Goal: Register for event/course

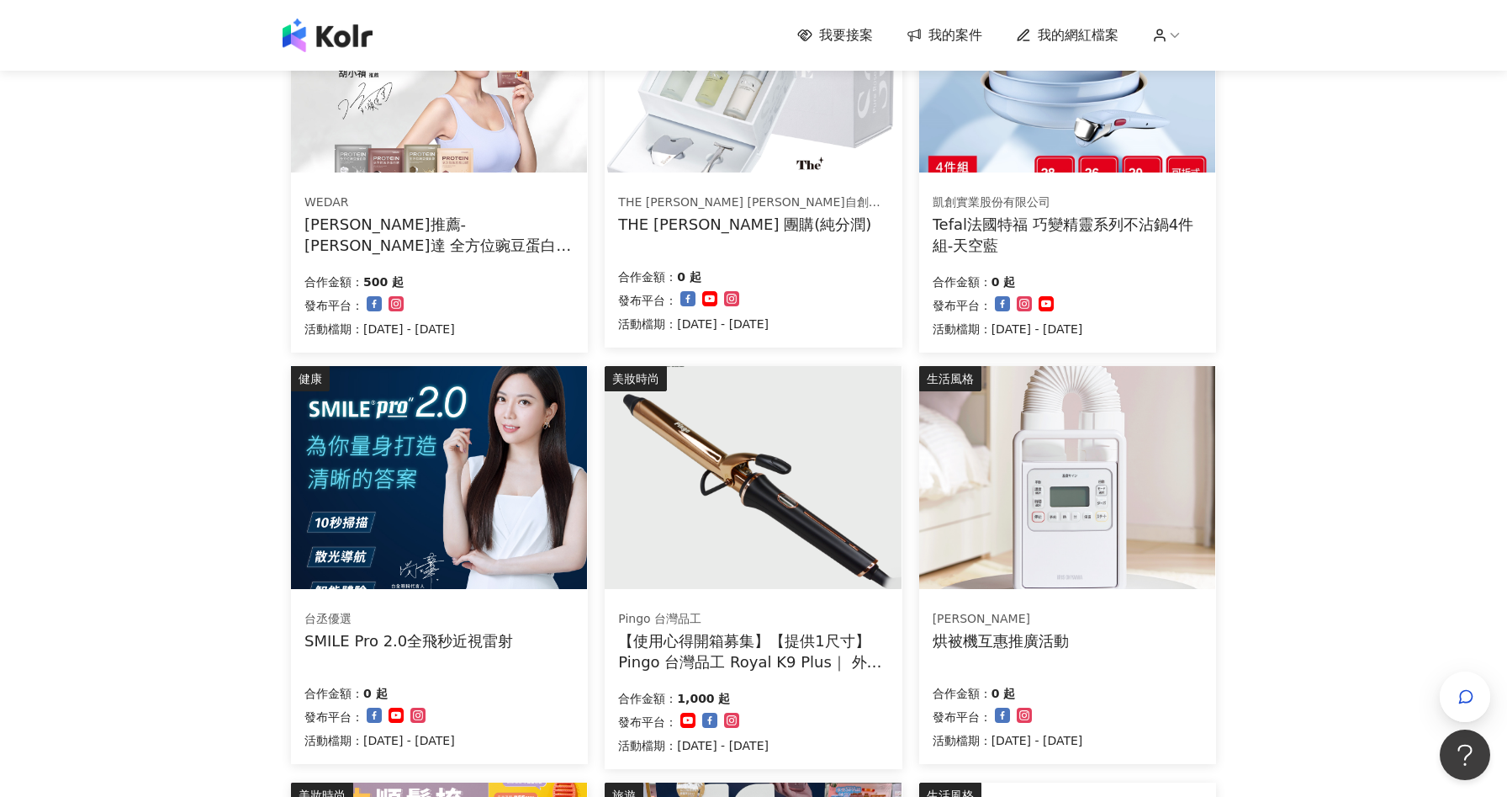
scroll to position [1009, 0]
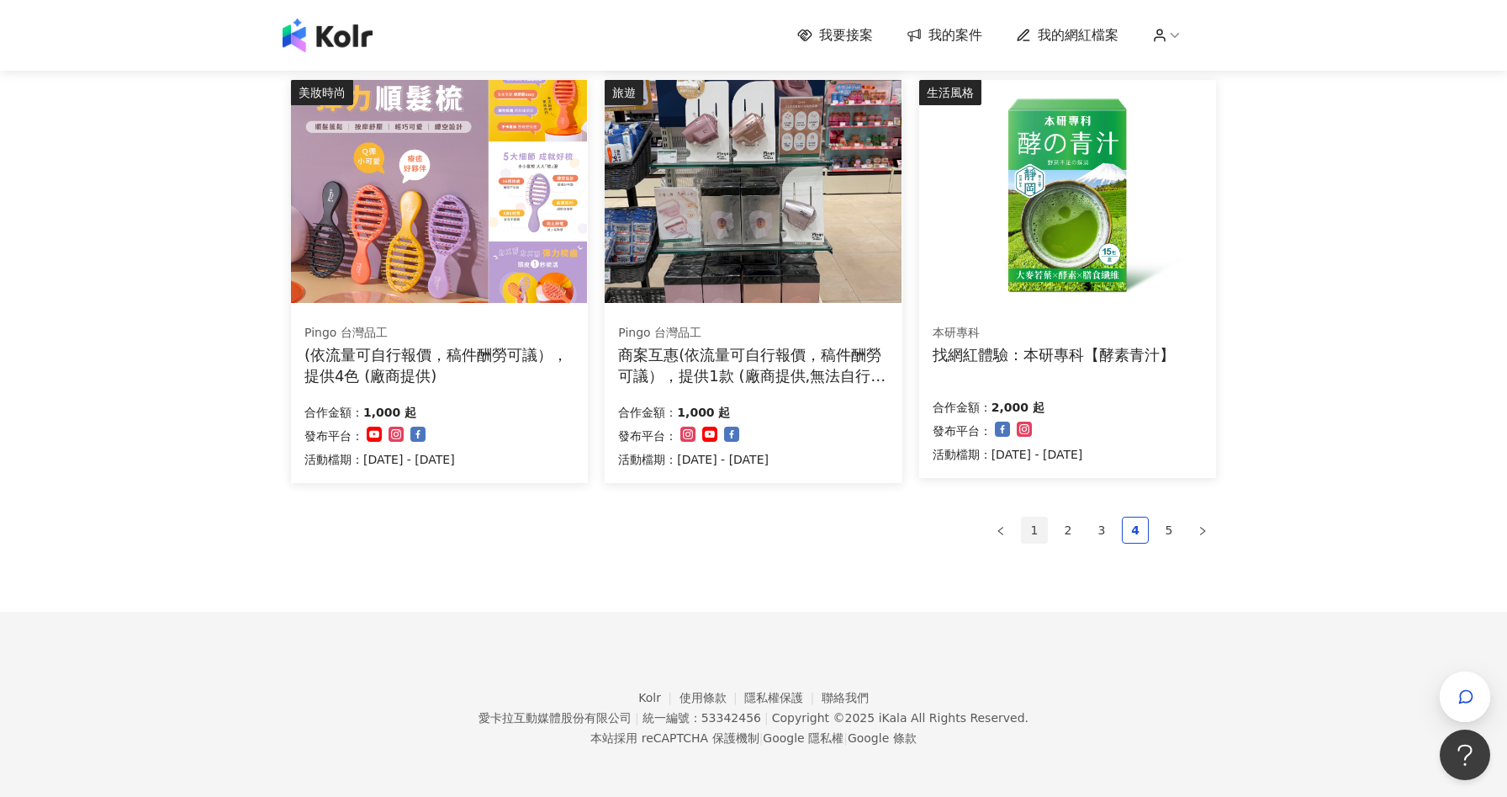
click at [1035, 532] on link "1" at bounding box center [1034, 529] width 25 height 25
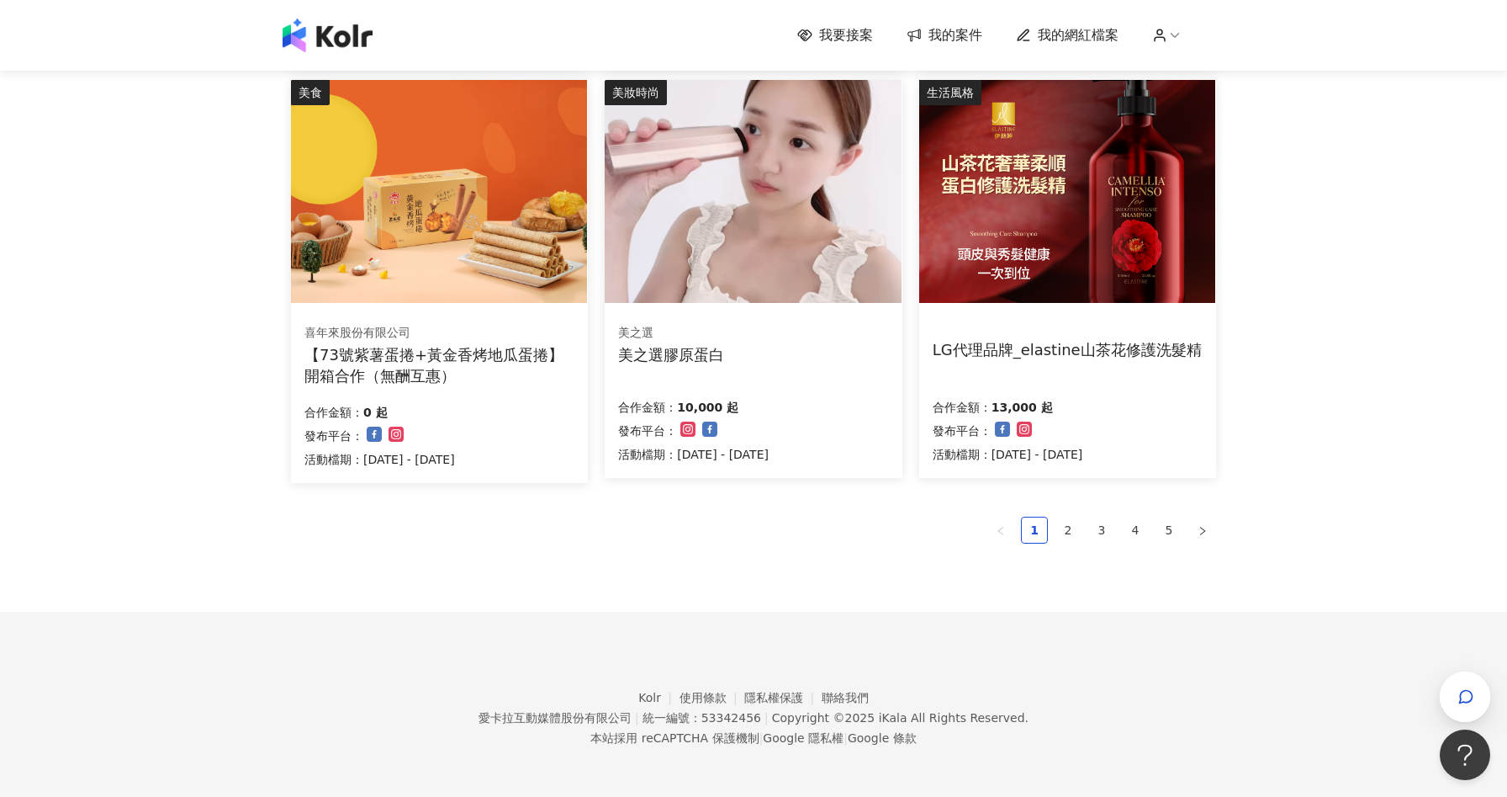
click at [1101, 389] on div "LG代理品牌_elastine山茶花修護洗髮精 合作金額： 13,000 起 發布平台： 活動檔期：[DATE] - [DATE]" at bounding box center [1067, 394] width 297 height 168
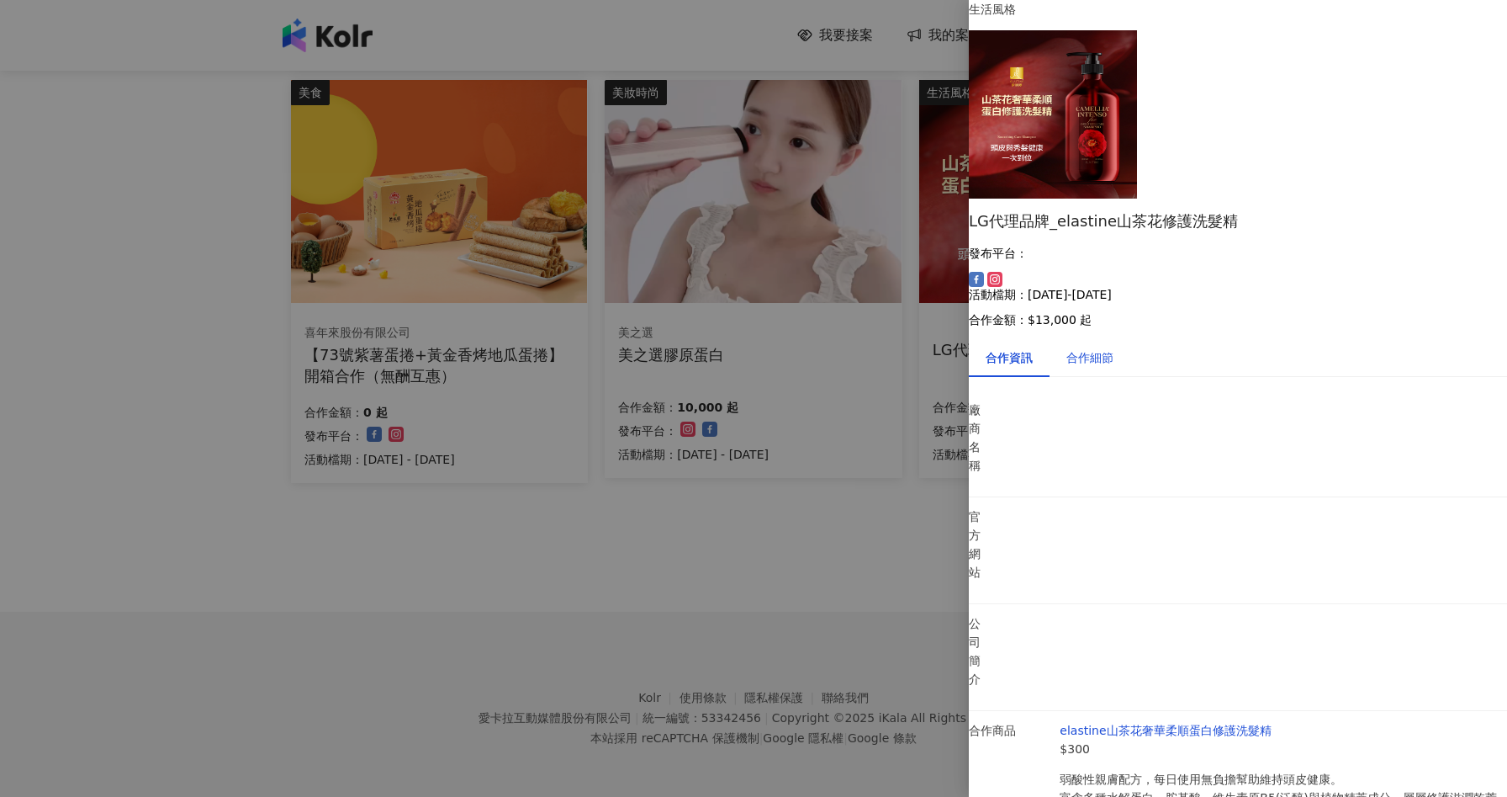
click at [1098, 348] on div "合作細節" at bounding box center [1090, 357] width 47 height 19
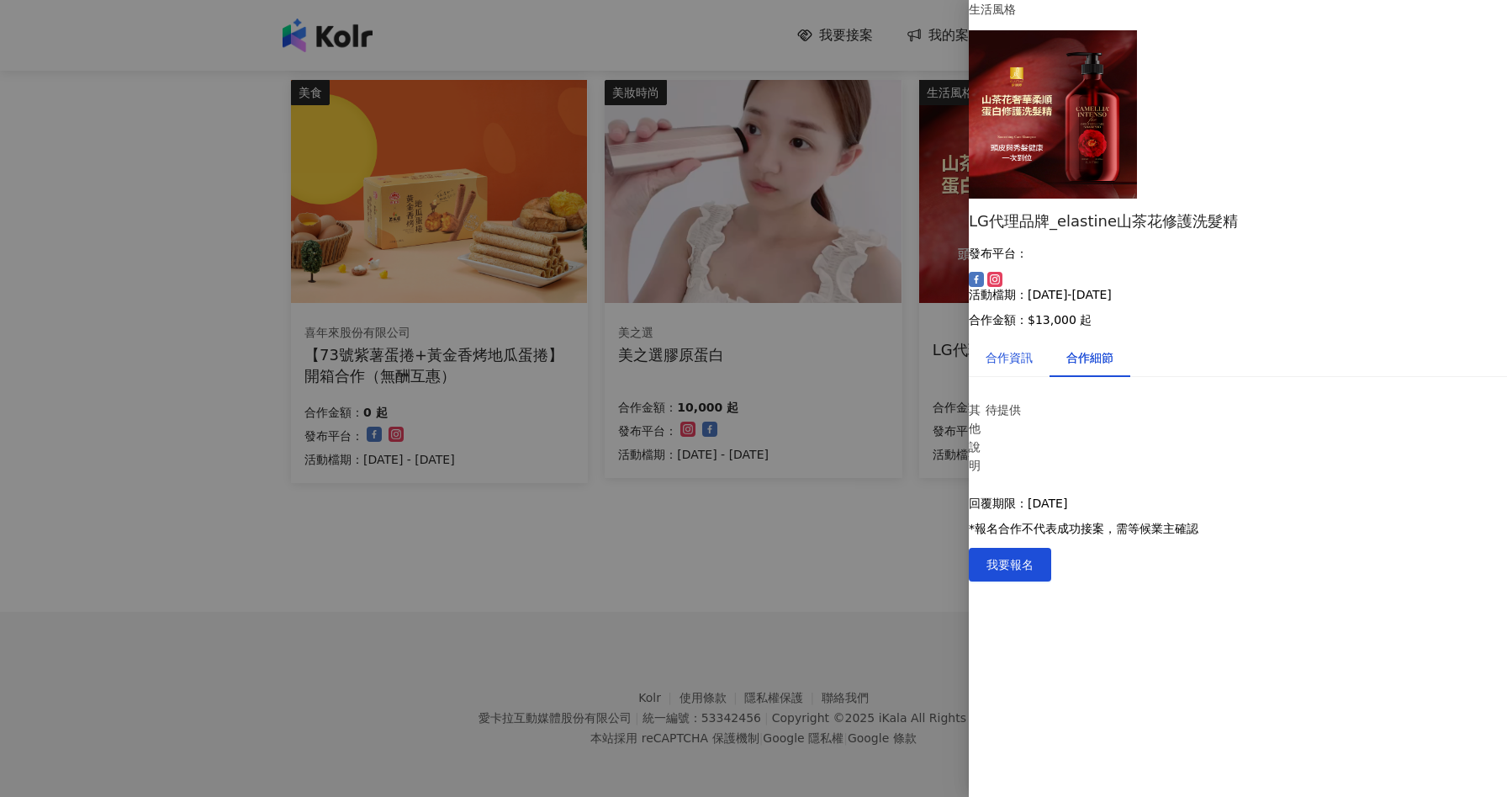
click at [1022, 348] on div "合作資訊" at bounding box center [1009, 357] width 47 height 19
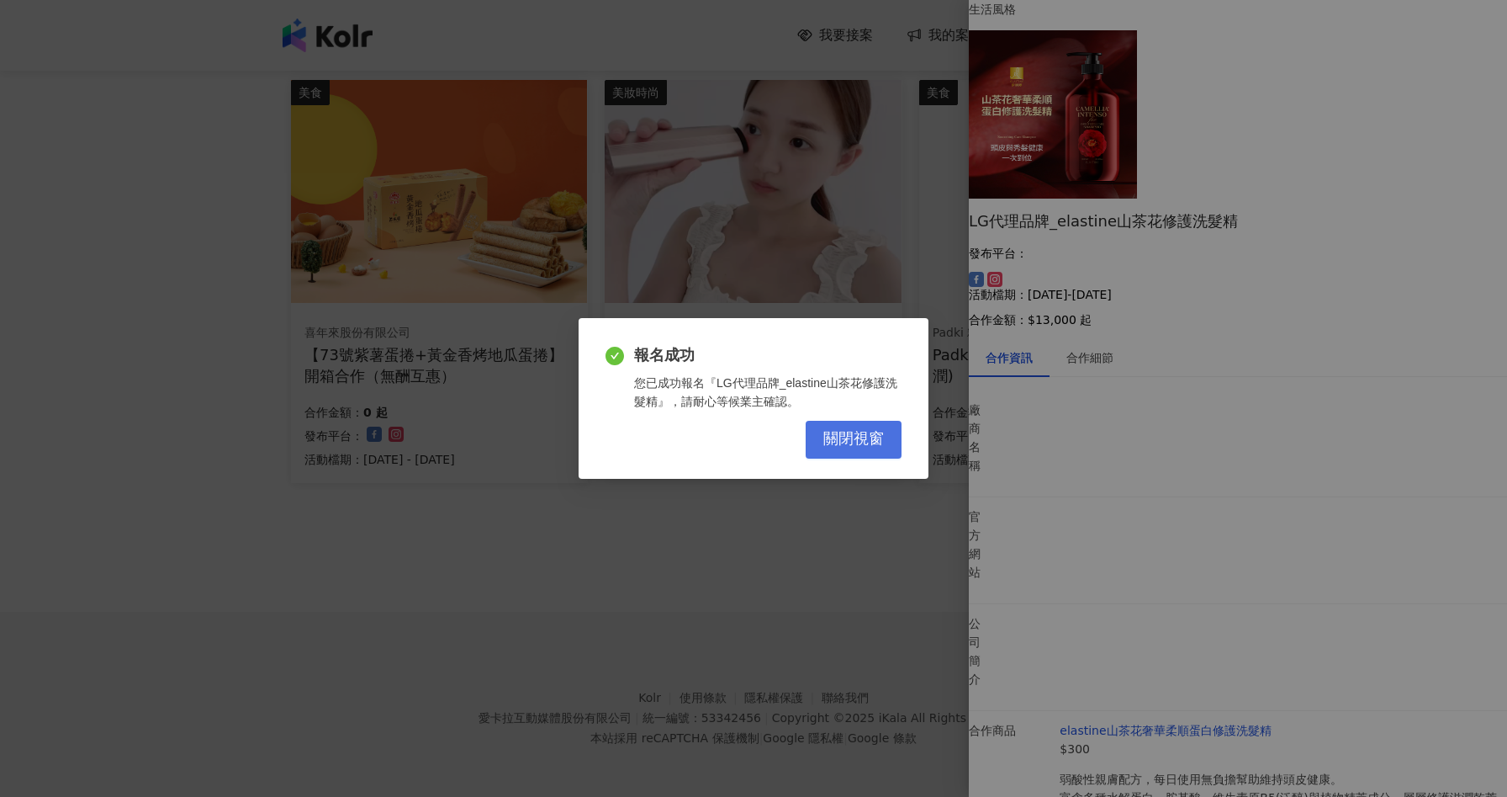
click at [868, 441] on span "關閉視窗" at bounding box center [854, 439] width 61 height 19
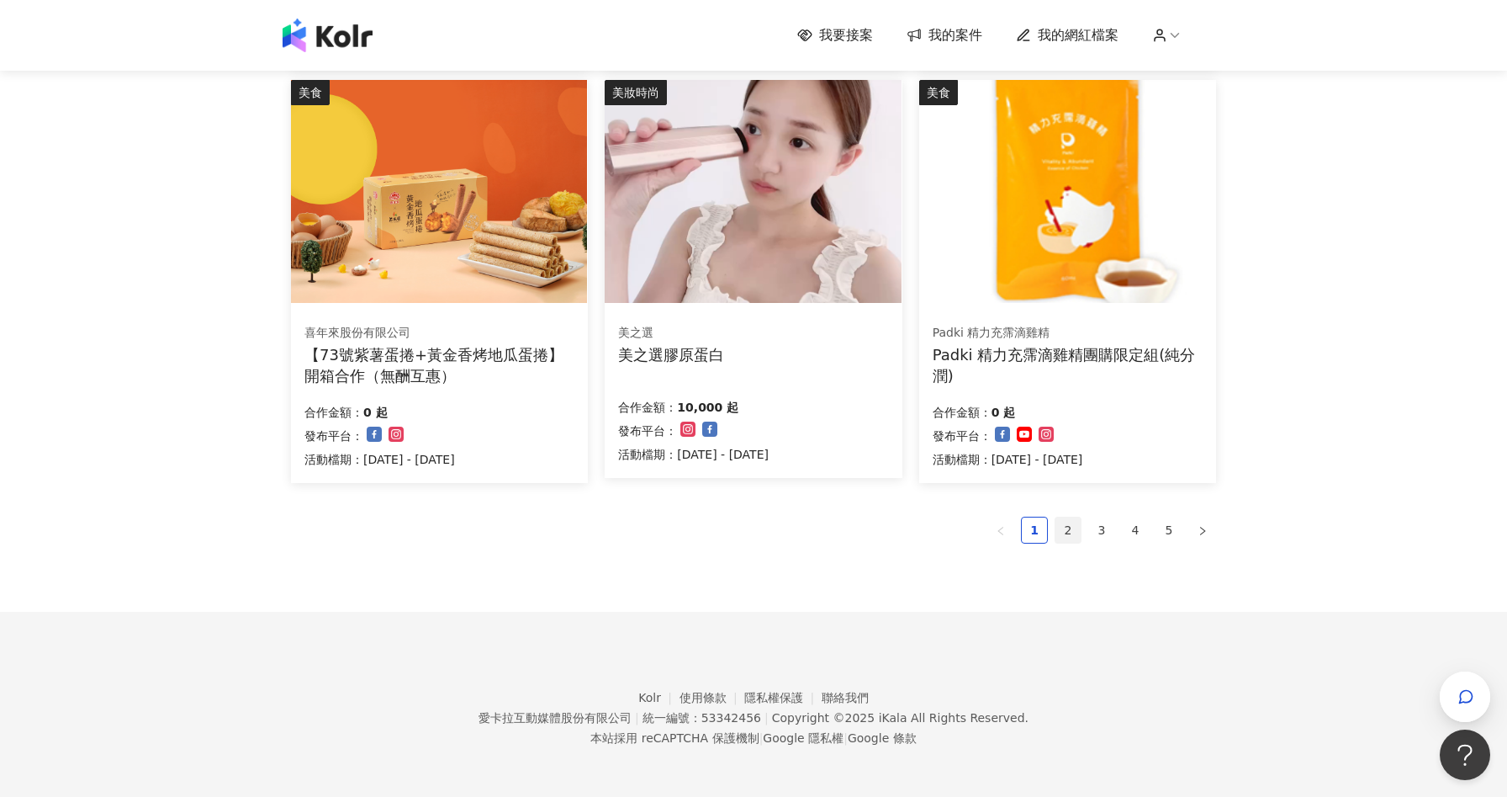
click at [1065, 534] on link "2" at bounding box center [1068, 529] width 25 height 25
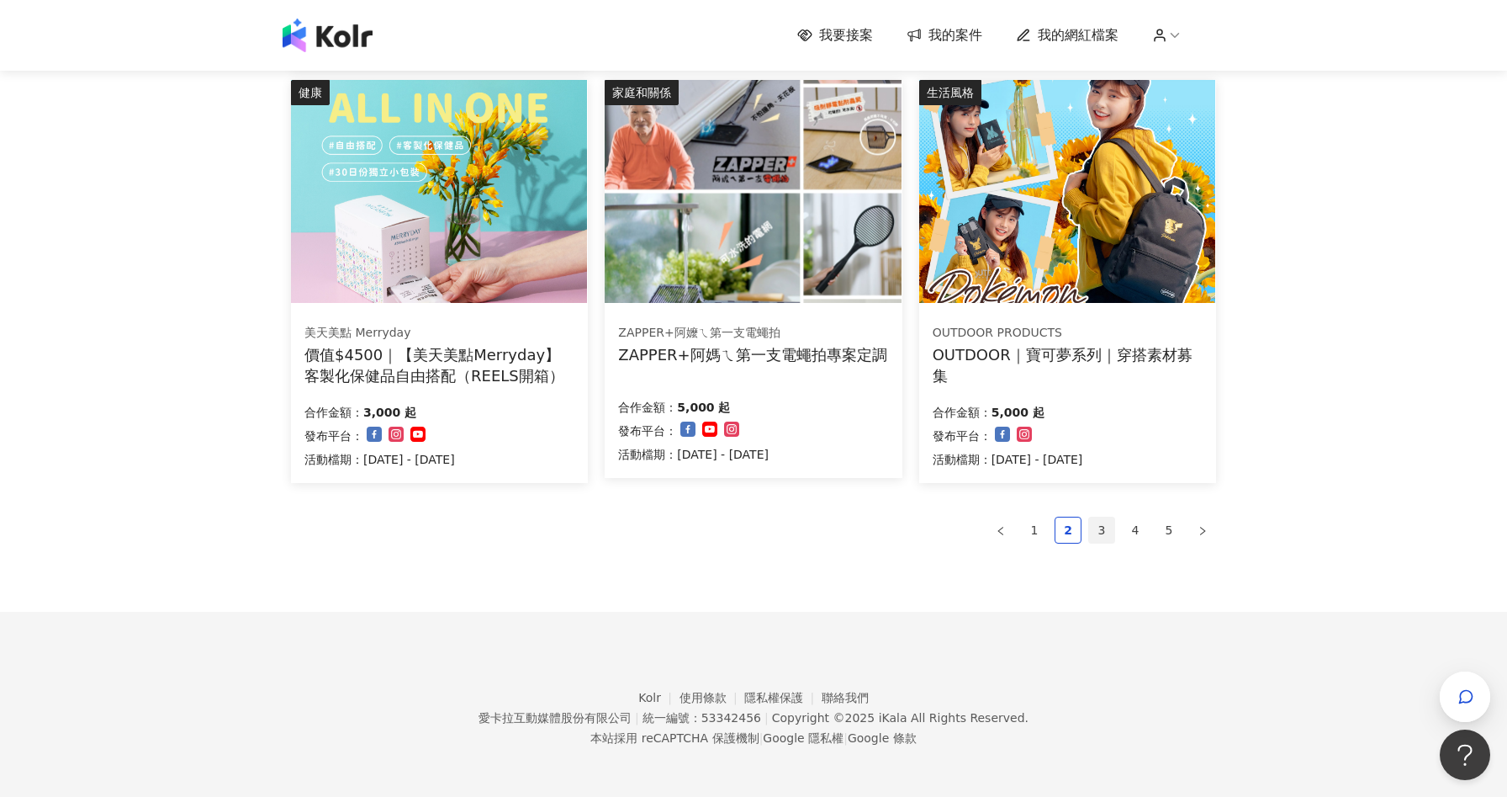
click at [1102, 532] on link "3" at bounding box center [1101, 529] width 25 height 25
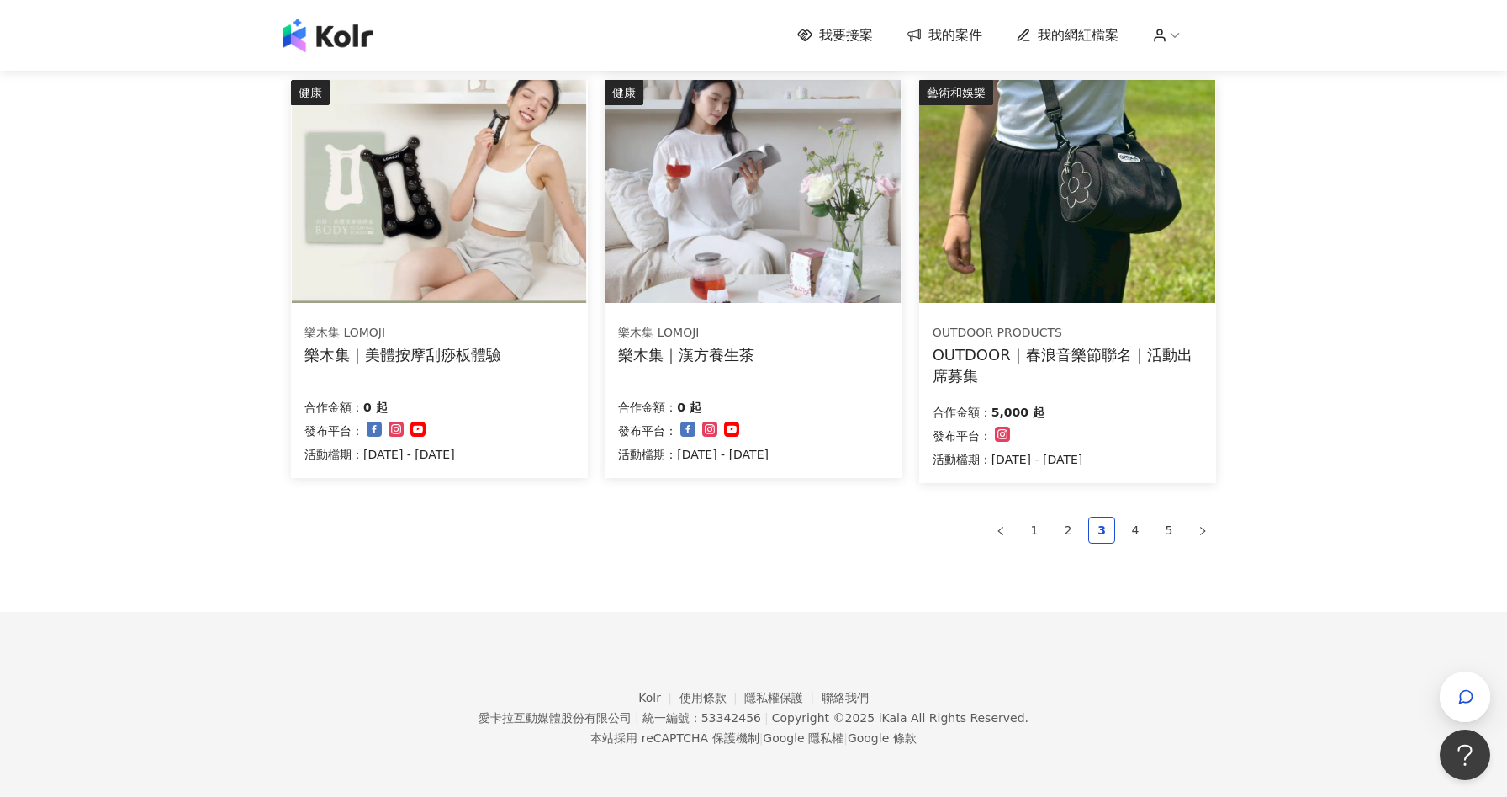
click at [1083, 411] on div "合作金額： 5,000 起" at bounding box center [1008, 411] width 151 height 24
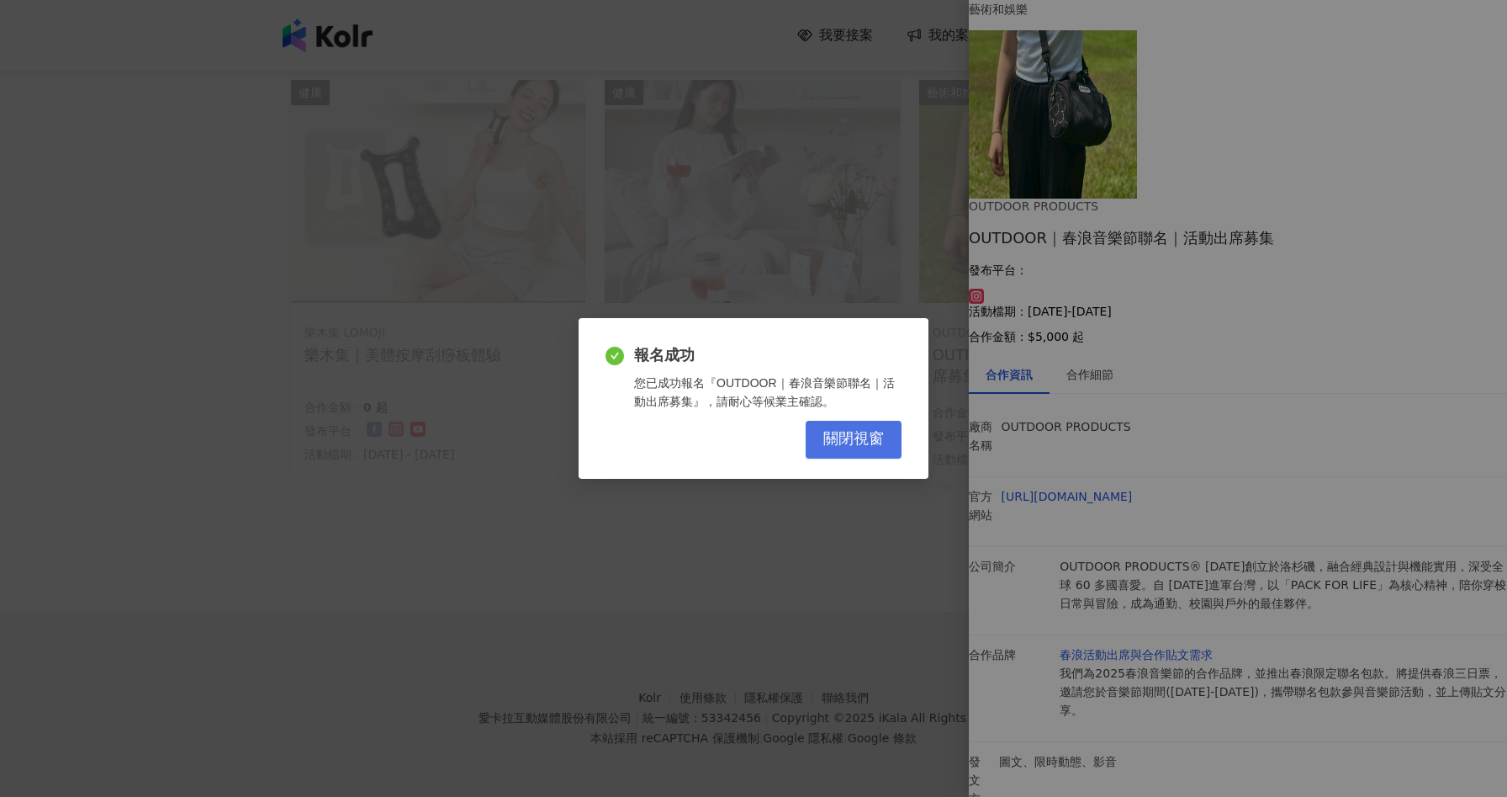
click at [829, 435] on span "關閉視窗" at bounding box center [854, 439] width 61 height 19
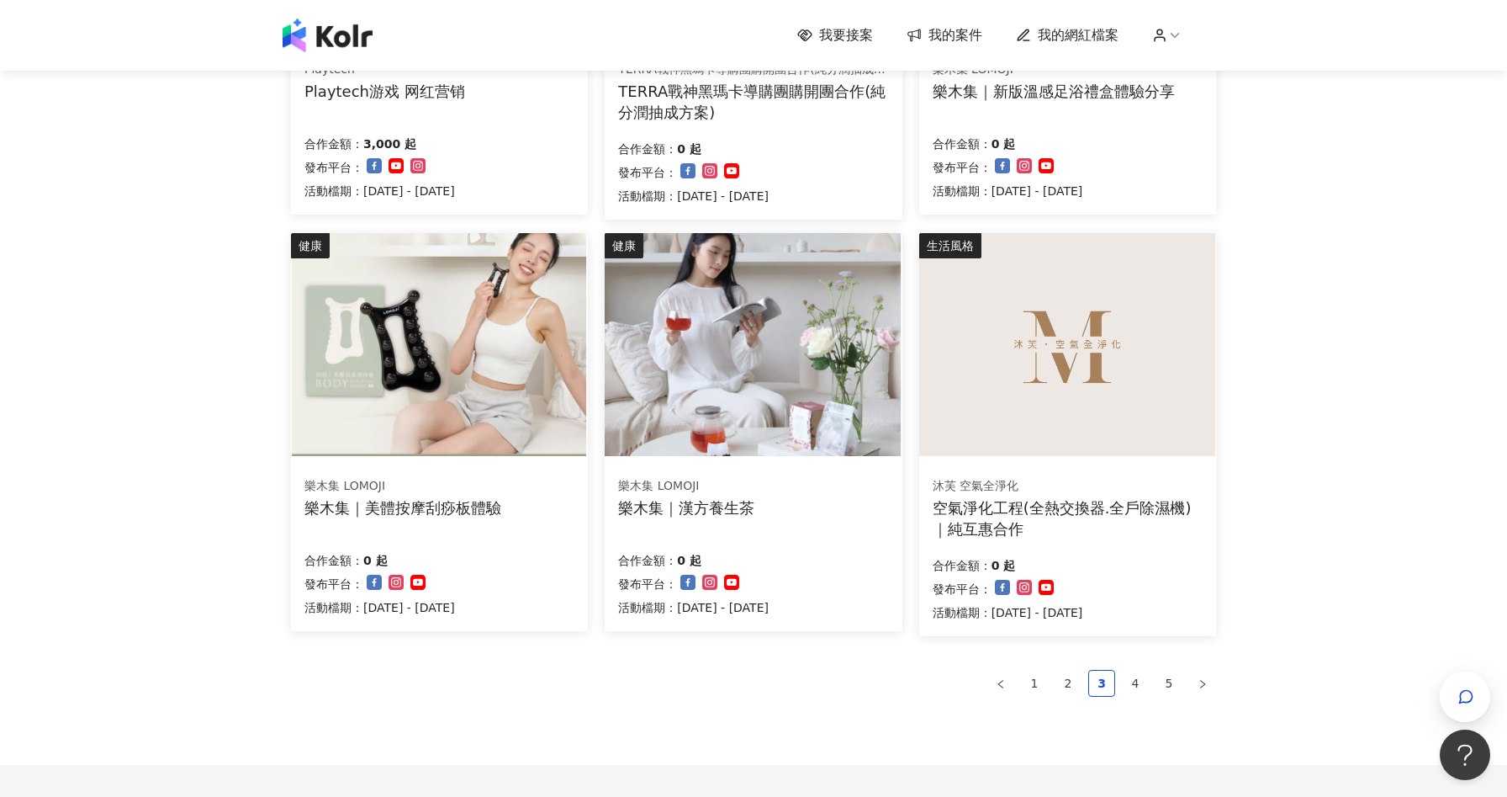
scroll to position [868, 0]
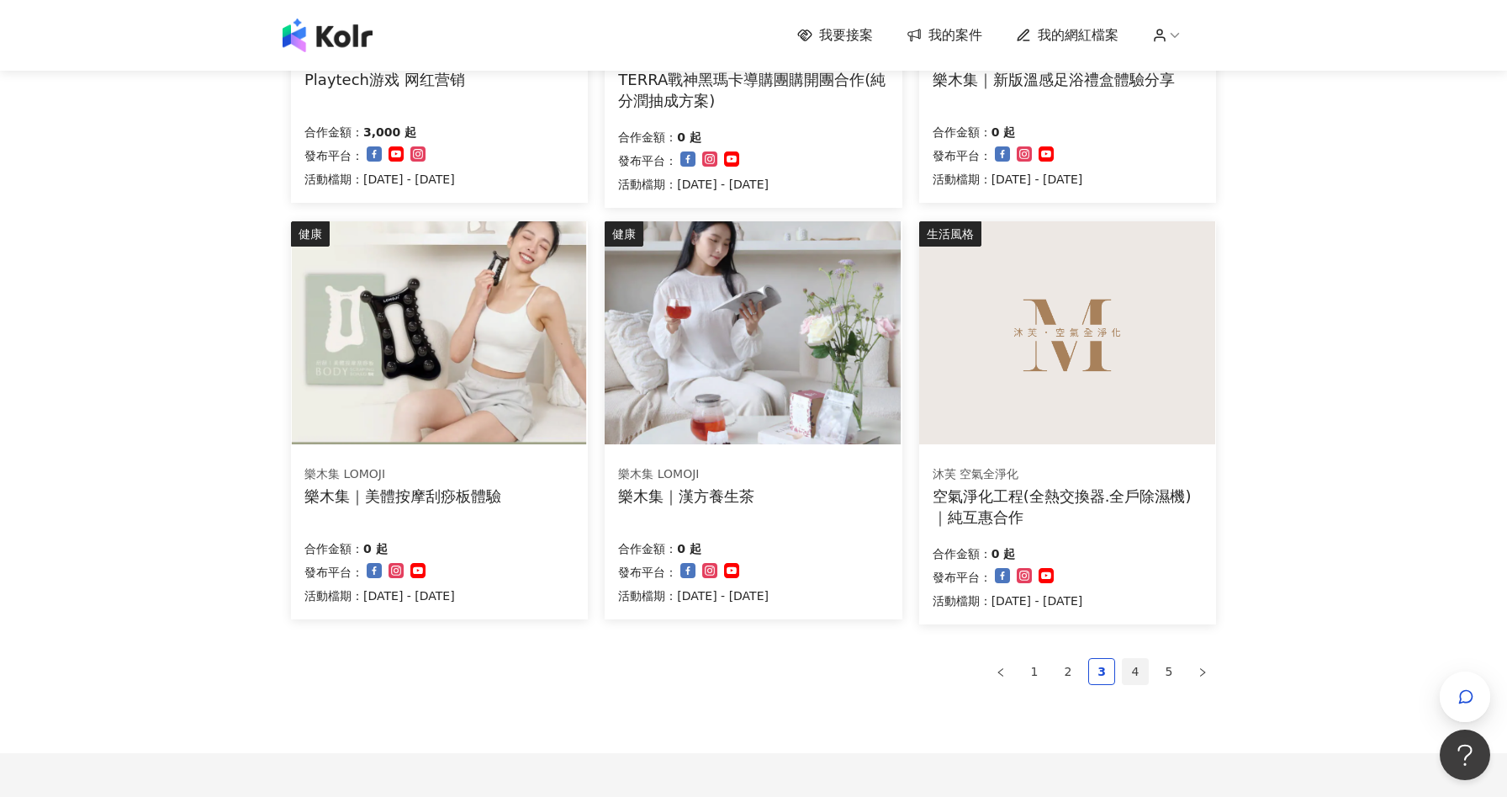
click at [1136, 670] on link "4" at bounding box center [1135, 671] width 25 height 25
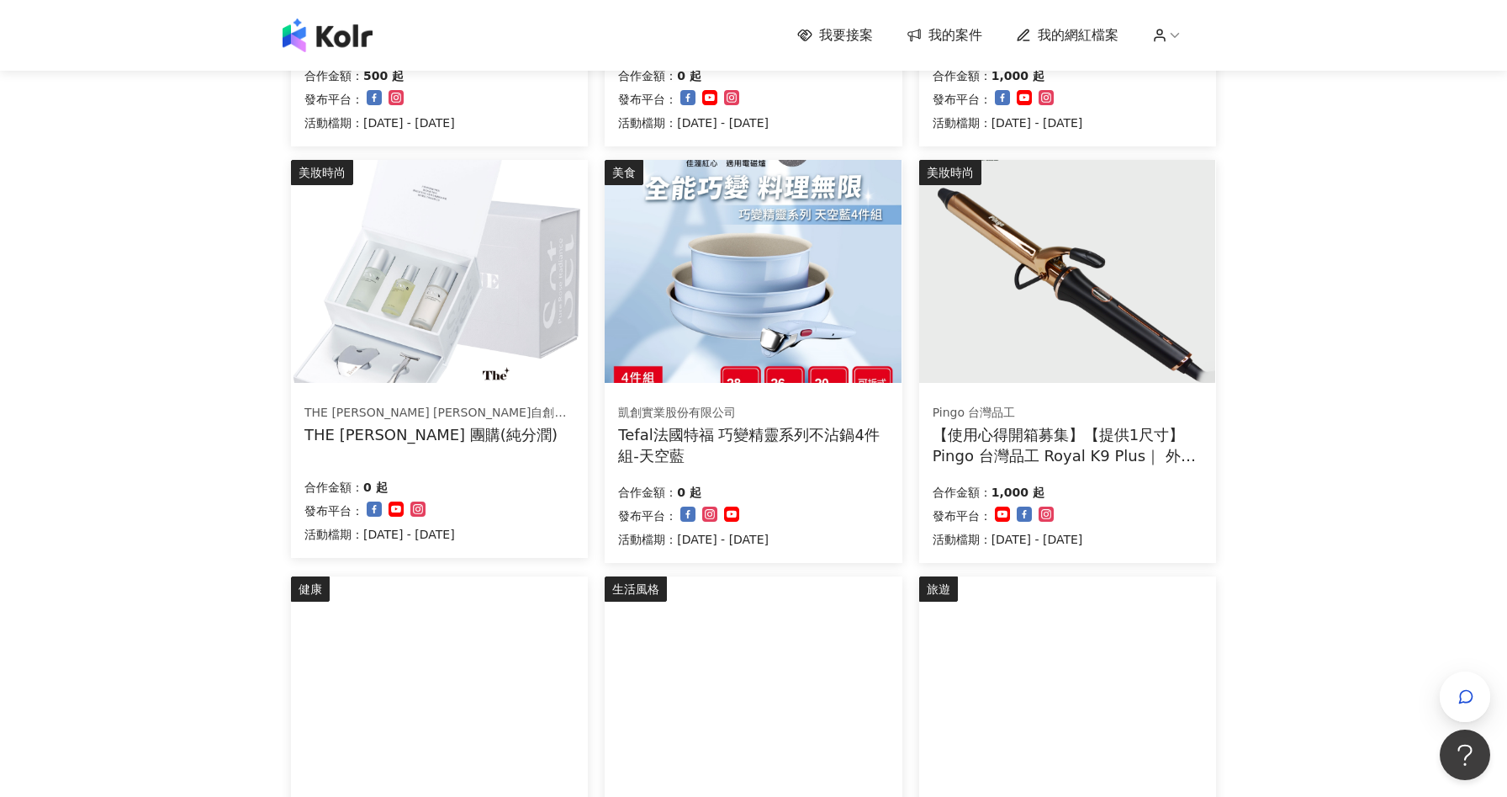
scroll to position [694, 0]
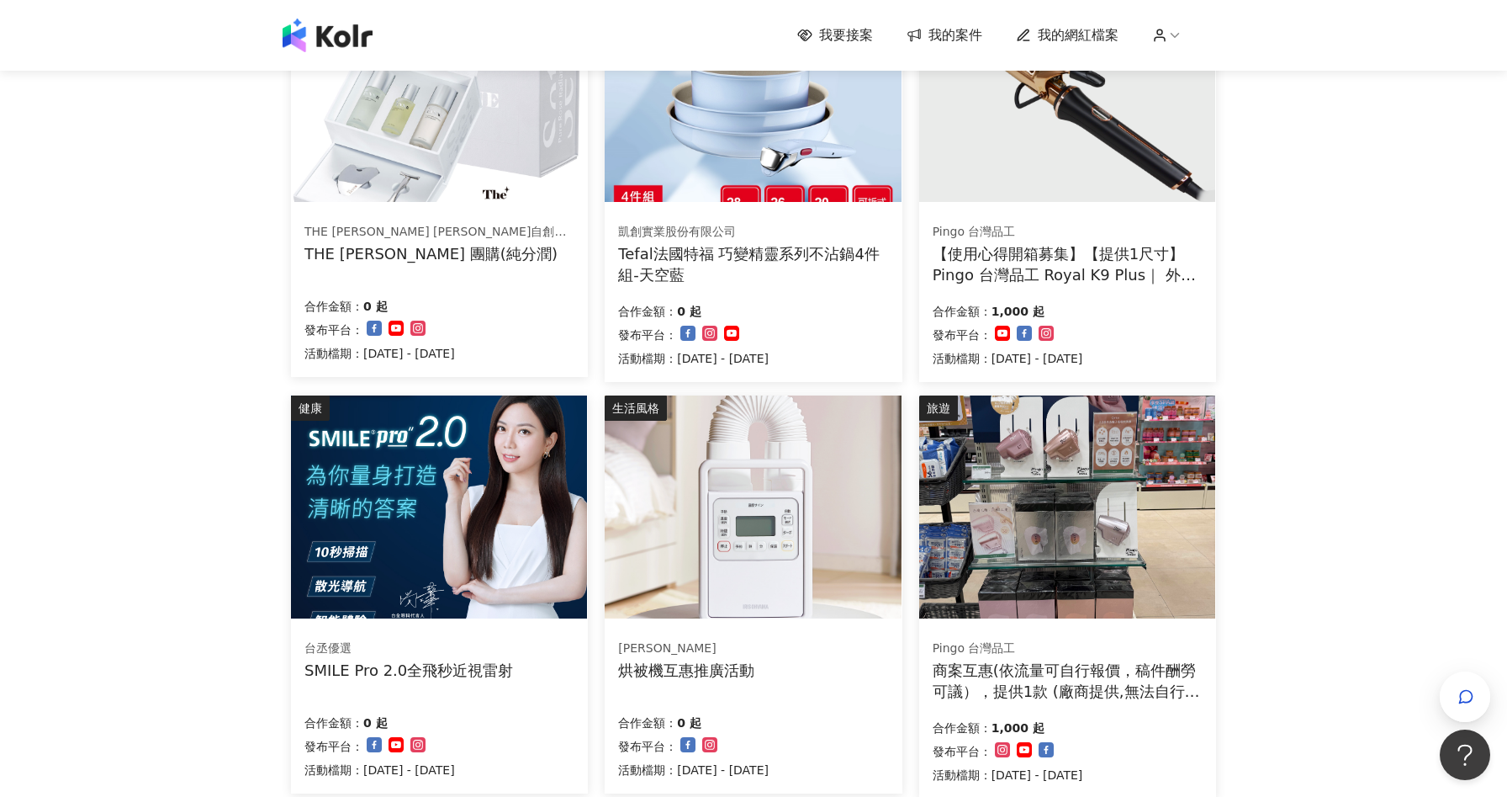
click at [455, 324] on div "發布平台：" at bounding box center [380, 330] width 151 height 20
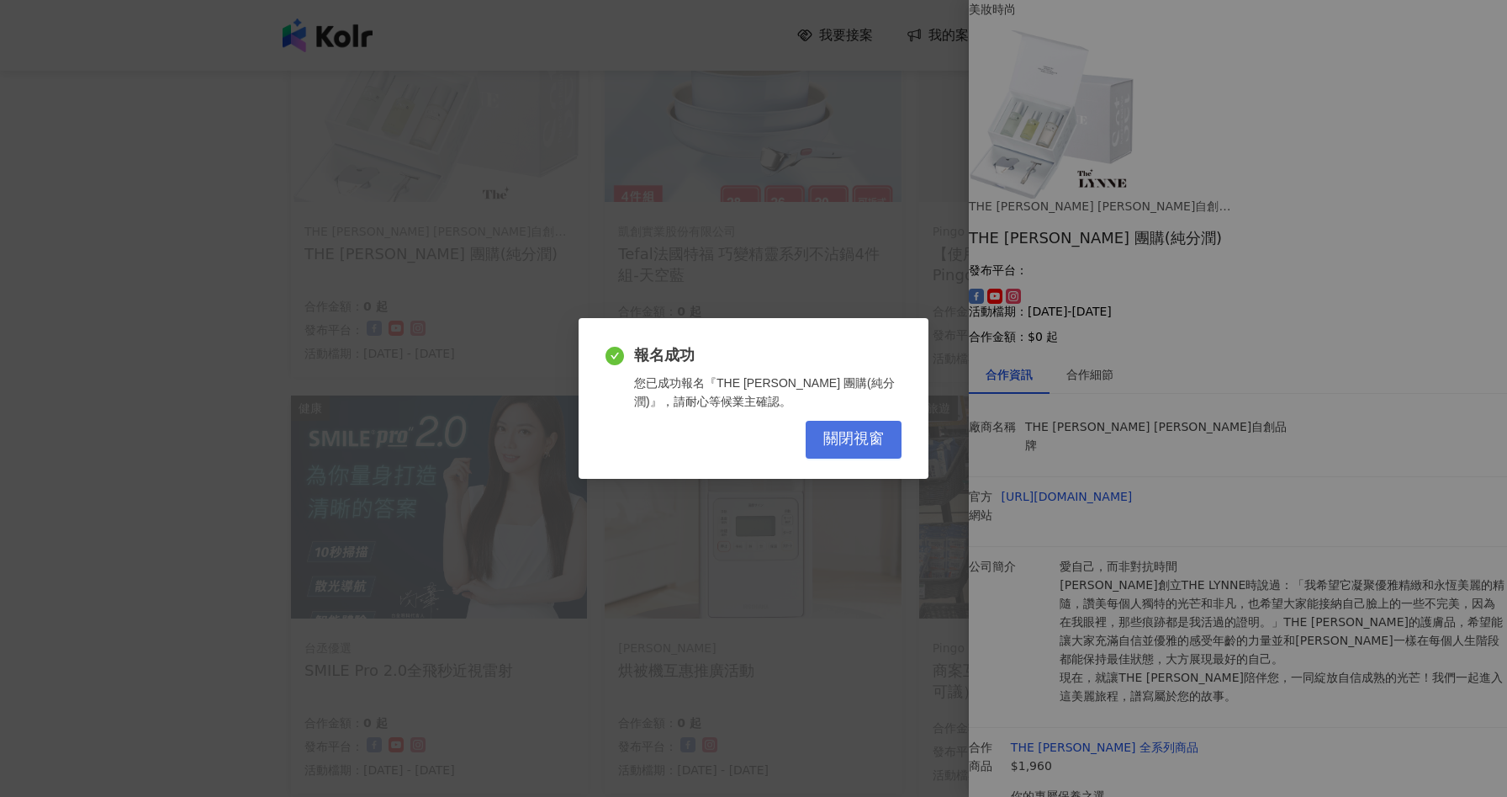
click at [885, 441] on button "關閉視窗" at bounding box center [854, 440] width 96 height 38
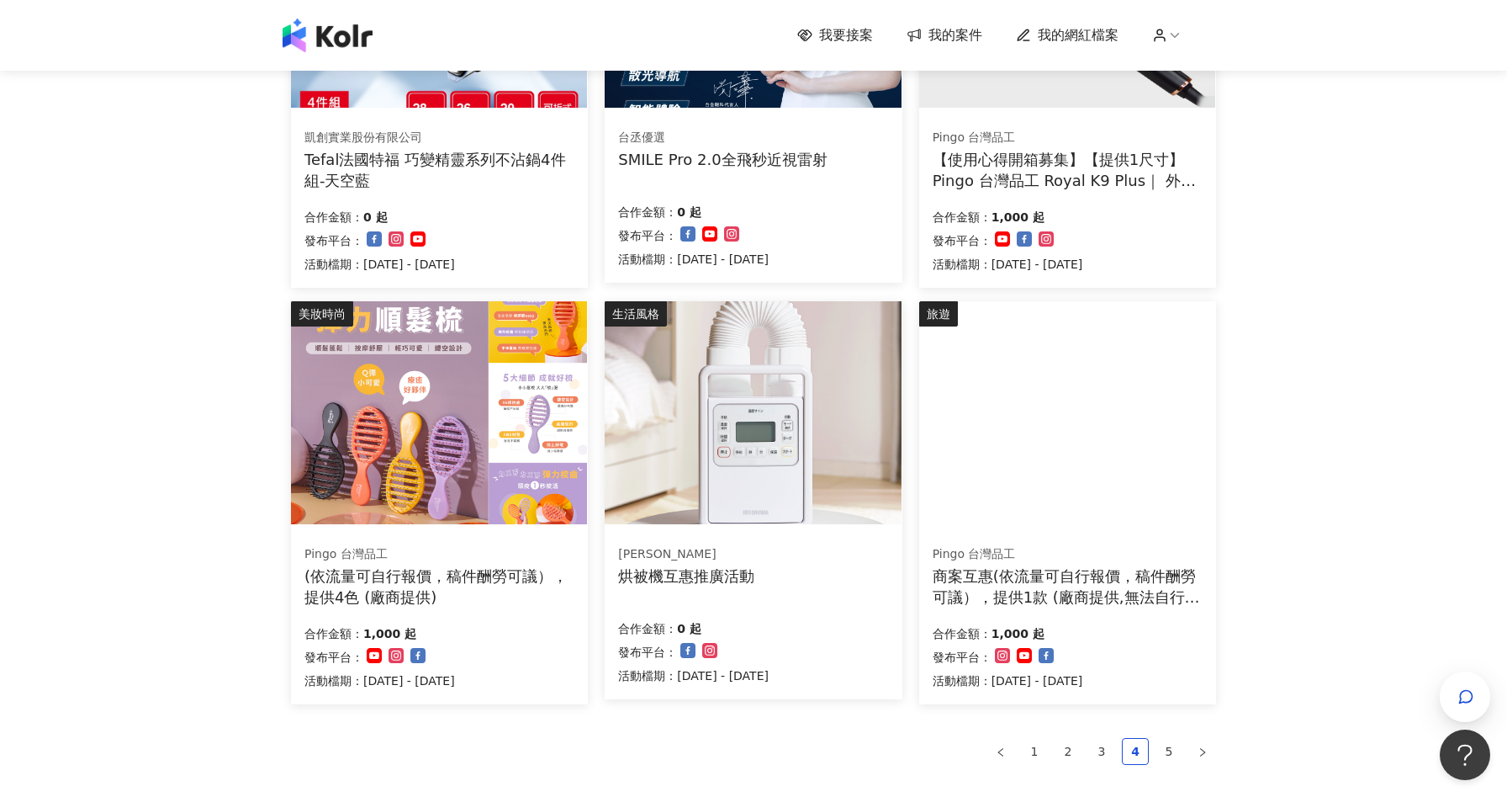
scroll to position [1009, 0]
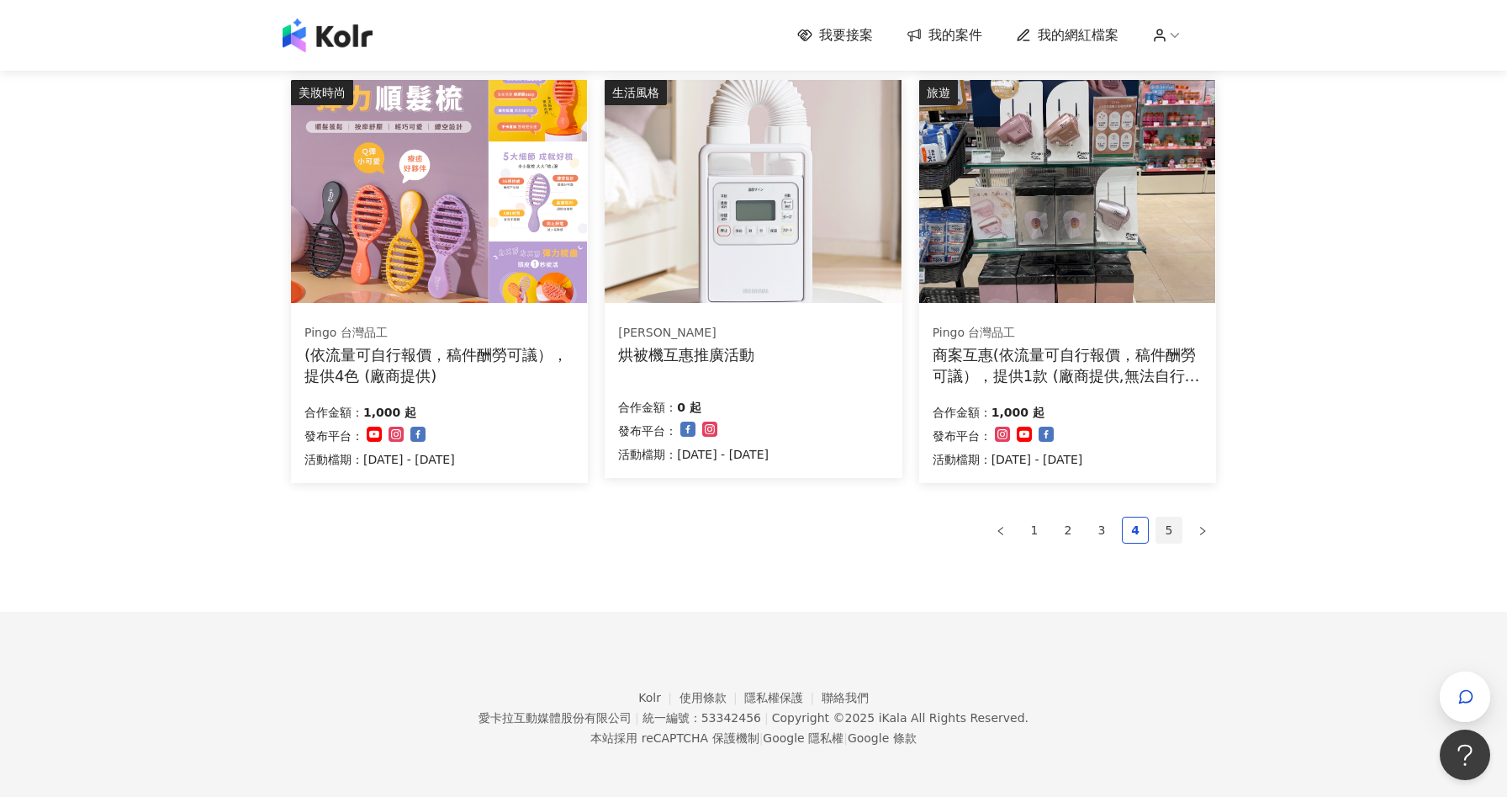
click at [1163, 527] on link "5" at bounding box center [1169, 529] width 25 height 25
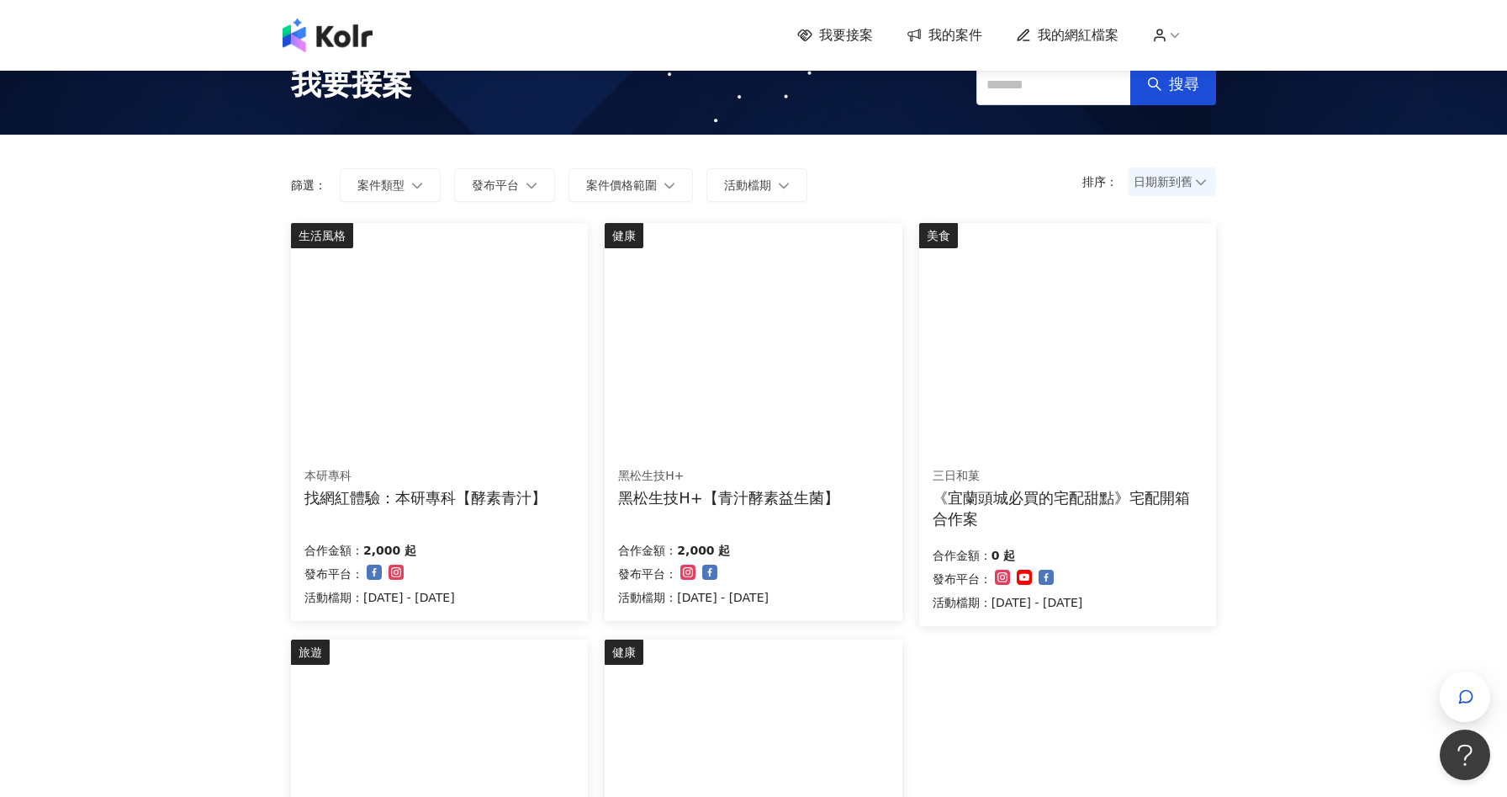
scroll to position [0, 0]
